Goal: Task Accomplishment & Management: Use online tool/utility

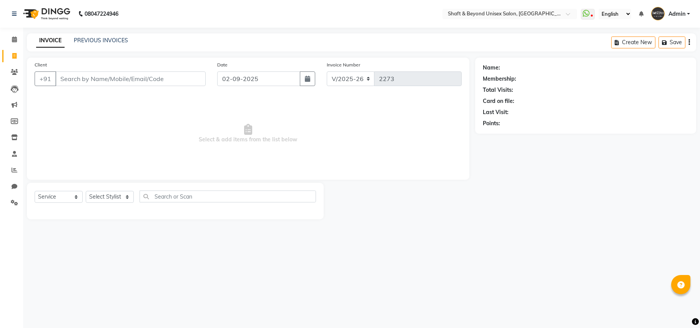
select select "3878"
select select "service"
click at [130, 80] on input "Client" at bounding box center [130, 78] width 150 height 15
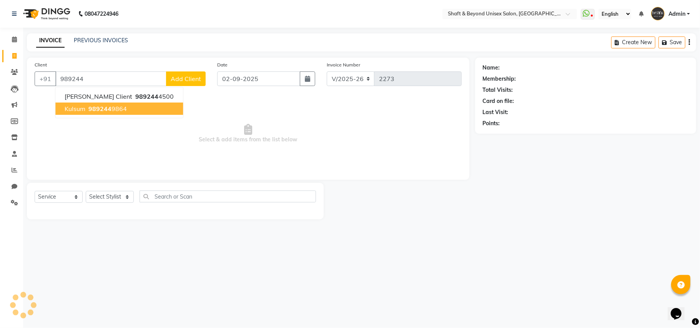
click at [113, 108] on ngb-highlight "989244 9864" at bounding box center [107, 109] width 40 height 8
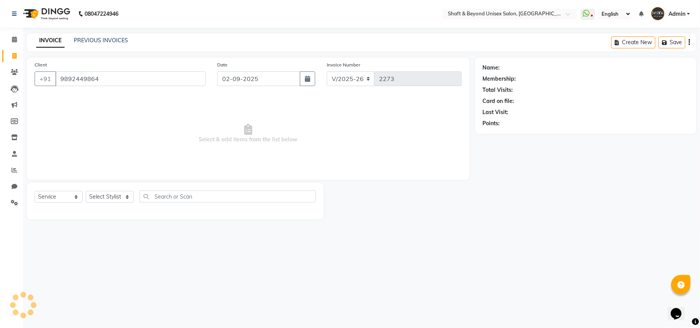
type input "9892449864"
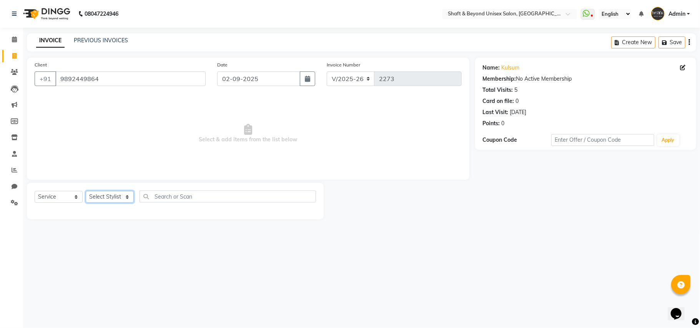
click at [106, 197] on select "Select Stylist Archana [PERSON_NAME] [PERSON_NAME] [PERSON_NAME] [PERSON_NAME] …" at bounding box center [110, 197] width 48 height 12
click at [86, 191] on select "Select Stylist Archana [PERSON_NAME] [PERSON_NAME] [PERSON_NAME] [PERSON_NAME] …" at bounding box center [110, 197] width 48 height 12
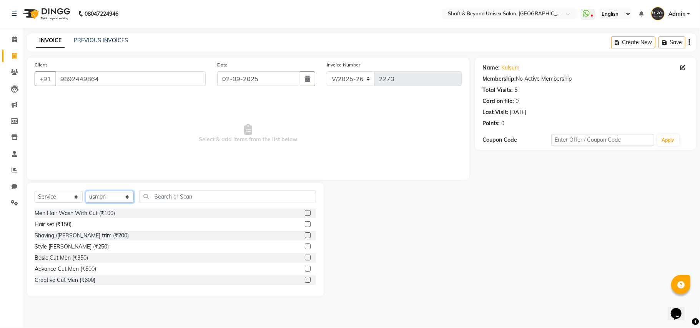
click at [120, 198] on select "Select Stylist Archana [PERSON_NAME] [PERSON_NAME] [PERSON_NAME] [PERSON_NAME] …" at bounding box center [110, 197] width 48 height 12
select select "19080"
click at [86, 191] on select "Select Stylist Archana [PERSON_NAME] [PERSON_NAME] [PERSON_NAME] [PERSON_NAME] …" at bounding box center [110, 197] width 48 height 12
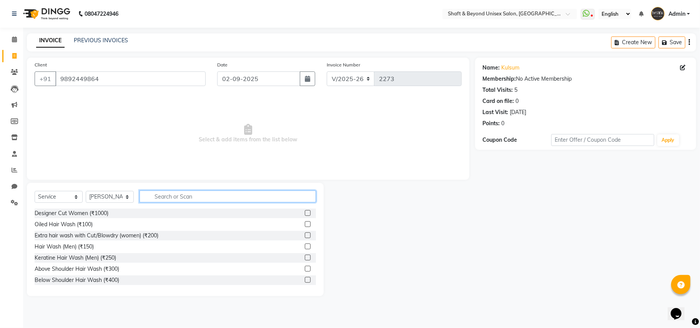
click at [188, 199] on input "text" at bounding box center [227, 197] width 176 height 12
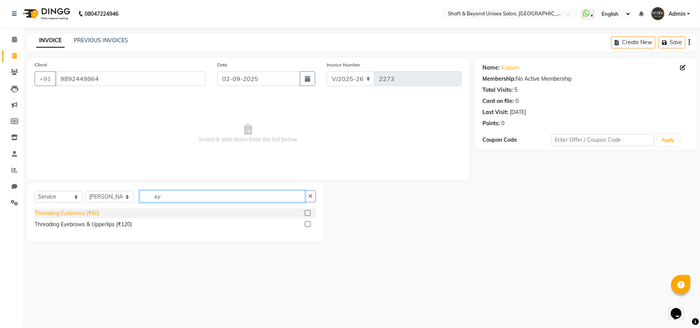
type input "ey"
click at [80, 213] on div "Threading Eyebrows (₹60)" at bounding box center [67, 213] width 65 height 8
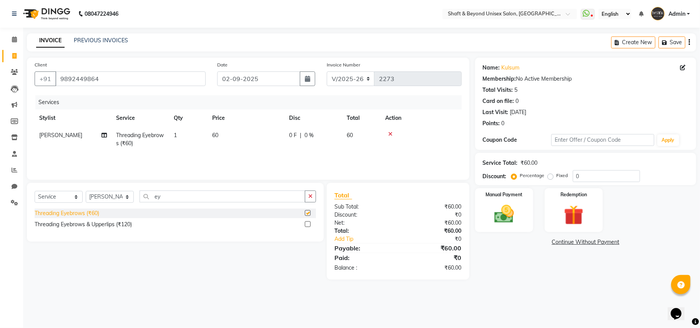
checkbox input "false"
click at [100, 195] on select "Select Stylist Archana [PERSON_NAME] [PERSON_NAME] [PERSON_NAME] [PERSON_NAME] …" at bounding box center [110, 197] width 48 height 12
select select "34090"
click at [86, 191] on select "Select Stylist Archana [PERSON_NAME] [PERSON_NAME] [PERSON_NAME] [PERSON_NAME] …" at bounding box center [110, 197] width 48 height 12
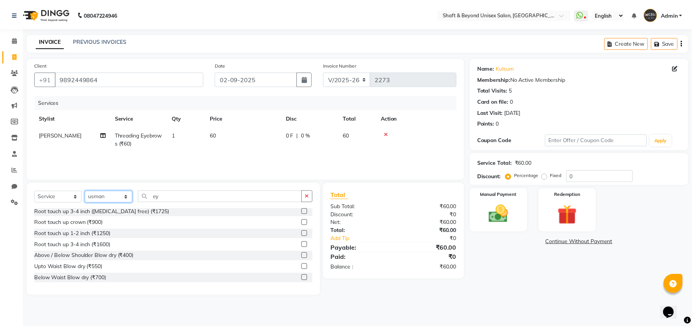
scroll to position [359, 0]
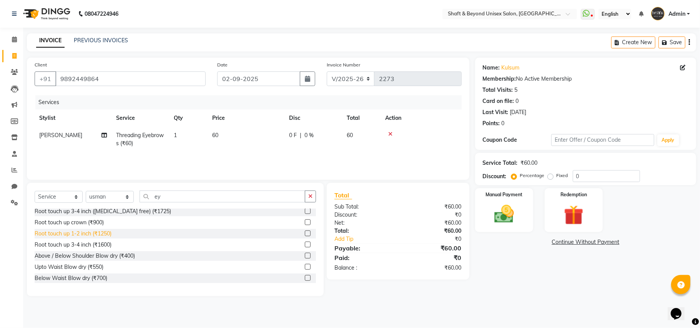
click at [93, 234] on div "Root touch up 1-2 inch (₹1250)" at bounding box center [73, 234] width 77 height 8
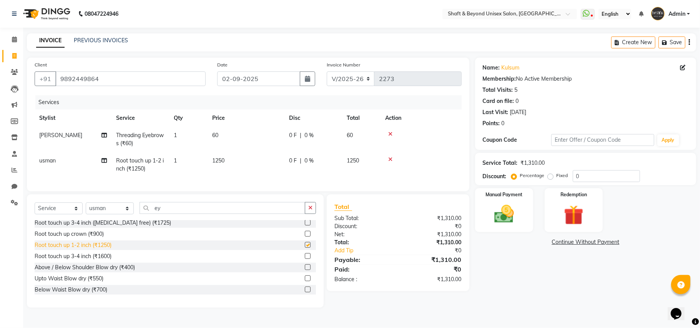
checkbox input "false"
click at [500, 221] on img at bounding box center [503, 215] width 33 height 24
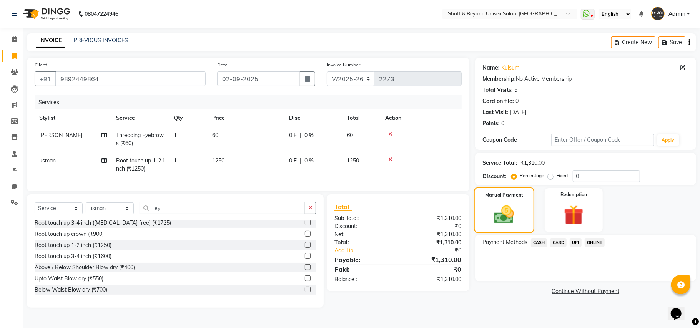
click at [498, 203] on img at bounding box center [504, 214] width 32 height 23
click at [595, 239] on span "ONLINE" at bounding box center [594, 242] width 20 height 9
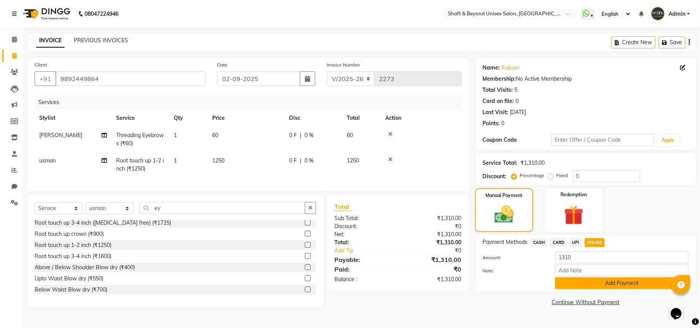
click at [587, 287] on button "Add Payment" at bounding box center [621, 283] width 133 height 12
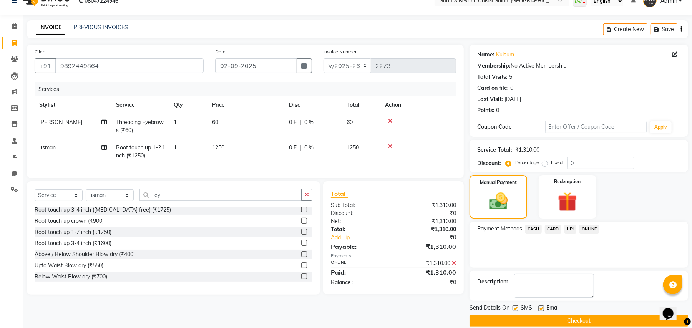
scroll to position [24, 0]
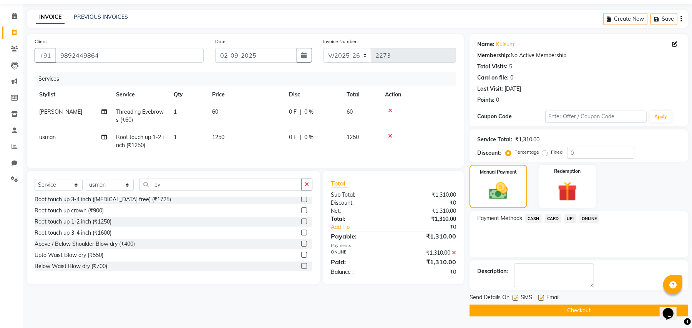
click at [574, 311] on button "Checkout" at bounding box center [579, 311] width 219 height 12
